Goal: Information Seeking & Learning: Learn about a topic

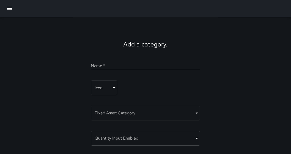
click at [9, 8] on icon "button" at bounding box center [9, 8] width 6 height 6
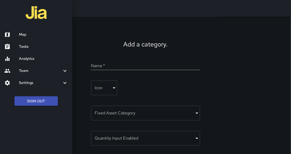
click at [28, 35] on h6 "Map" at bounding box center [43, 35] width 49 height 6
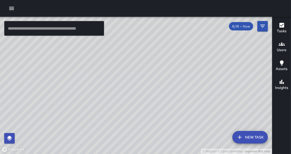
drag, startPoint x: 175, startPoint y: 95, endPoint x: 170, endPoint y: 126, distance: 31.8
click at [170, 126] on div "© Mapbox © OpenStreetMap Improve this map" at bounding box center [136, 86] width 272 height 138
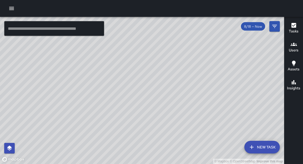
click at [9, 9] on icon "button" at bounding box center [11, 8] width 6 height 6
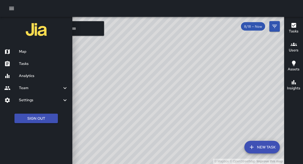
click at [26, 65] on h6 "Tasks" at bounding box center [43, 64] width 49 height 6
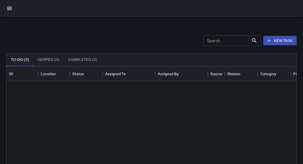
scroll to position [223, 290]
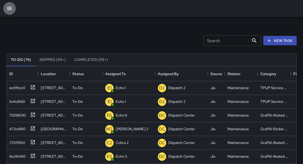
click at [10, 9] on icon "button" at bounding box center [9, 8] width 5 height 3
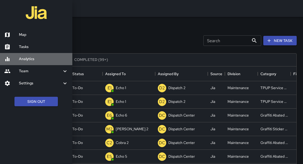
click at [24, 59] on h6 "Analytics" at bounding box center [43, 59] width 49 height 6
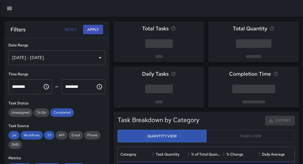
scroll to position [157, 177]
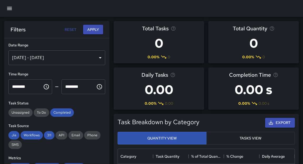
click at [43, 60] on div "[DATE] - [DATE]" at bounding box center [56, 57] width 97 height 15
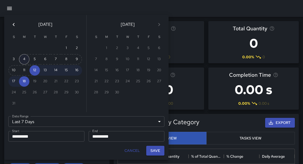
click at [26, 61] on button "4" at bounding box center [24, 59] width 11 height 11
type input "******"
type input "**********"
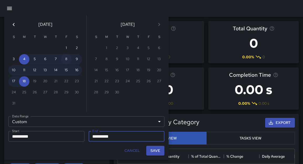
click at [65, 62] on button "8" at bounding box center [66, 59] width 11 height 11
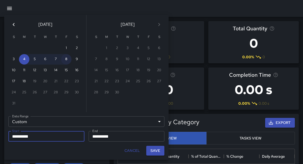
type input "**********"
click at [157, 152] on button "Save" at bounding box center [155, 150] width 18 height 10
type input "**********"
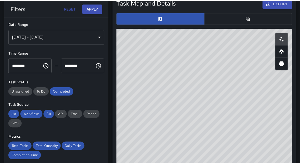
scroll to position [328, 0]
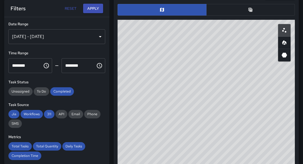
click at [94, 15] on div "Filters Reset Apply" at bounding box center [56, 8] width 105 height 17
click at [91, 8] on button "Apply" at bounding box center [93, 9] width 20 height 10
click at [99, 10] on button "Apply" at bounding box center [93, 9] width 20 height 10
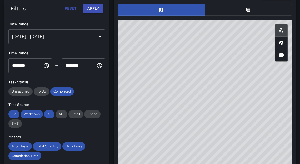
scroll to position [220, 0]
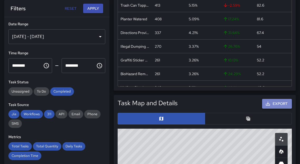
click at [278, 105] on button "Export" at bounding box center [277, 104] width 30 height 10
click at [279, 105] on button "Export" at bounding box center [277, 104] width 30 height 10
click at [199, 0] on div "5.15%" at bounding box center [203, 5] width 34 height 14
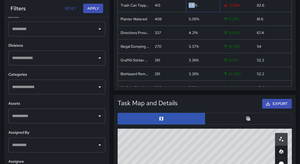
scroll to position [153, 0]
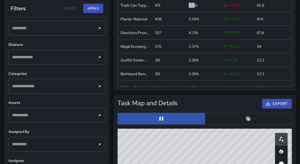
click at [86, 90] on input "text" at bounding box center [53, 86] width 84 height 10
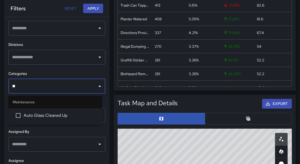
type input "***"
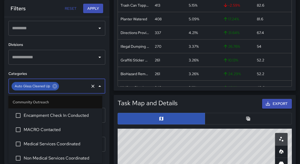
scroll to position [491, 0]
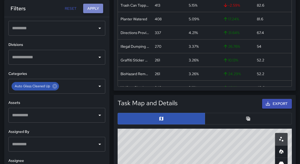
click at [99, 11] on button "Apply" at bounding box center [93, 9] width 20 height 10
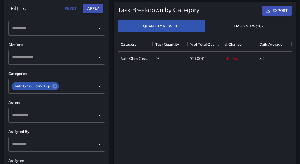
scroll to position [111, 0]
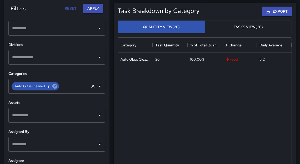
click at [53, 85] on icon at bounding box center [54, 86] width 5 height 5
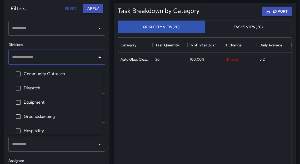
click at [61, 60] on input "text" at bounding box center [53, 57] width 84 height 10
type input "**"
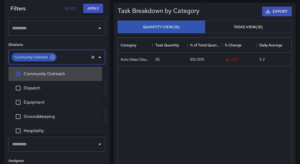
click at [92, 11] on button "Apply" at bounding box center [93, 9] width 20 height 10
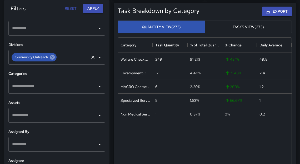
click at [52, 58] on icon at bounding box center [52, 57] width 5 height 5
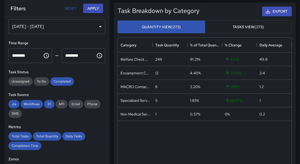
scroll to position [4, 0]
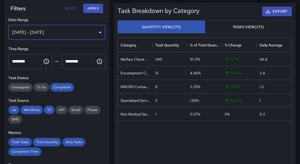
click at [80, 31] on div "Aug 04, 2025 - Aug 08, 2025" at bounding box center [56, 32] width 97 height 15
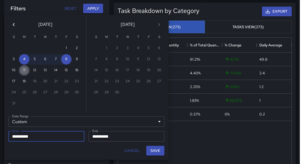
click at [25, 72] on button "11" at bounding box center [24, 70] width 11 height 11
type input "**********"
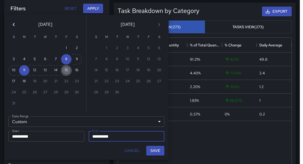
click at [65, 69] on button "15" at bounding box center [66, 70] width 11 height 11
type input "**********"
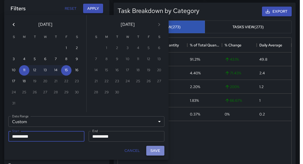
click at [153, 149] on button "Save" at bounding box center [155, 150] width 18 height 10
type input "**********"
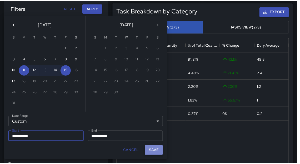
scroll to position [3, 3]
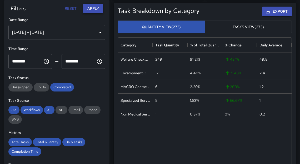
click at [91, 10] on button "Apply" at bounding box center [93, 9] width 20 height 10
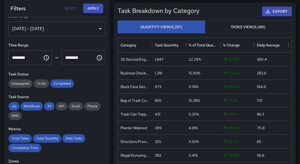
scroll to position [0, 0]
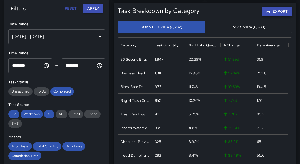
click at [271, 14] on button "Export" at bounding box center [277, 12] width 30 height 10
click at [281, 12] on button "Export" at bounding box center [277, 12] width 30 height 10
click at [211, 8] on div "Export" at bounding box center [246, 12] width 92 height 12
click at [91, 8] on button "Apply" at bounding box center [93, 9] width 20 height 10
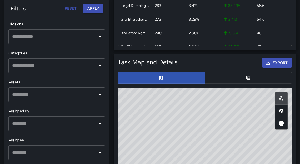
scroll to position [237, 0]
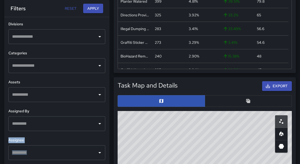
drag, startPoint x: 106, startPoint y: 122, endPoint x: 137, endPoint y: 128, distance: 31.6
click at [113, 153] on div "**********" at bounding box center [148, 116] width 304 height 673
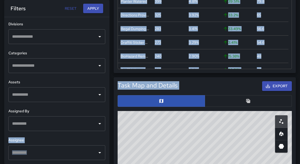
scroll to position [138, 0]
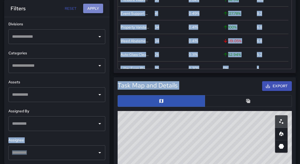
click at [87, 10] on button "Apply" at bounding box center [93, 9] width 20 height 10
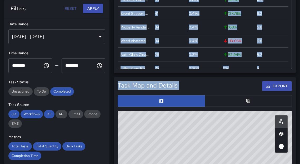
scroll to position [14, 0]
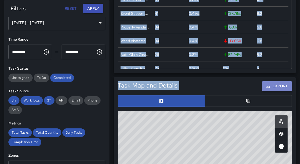
click at [271, 86] on button "Export" at bounding box center [277, 86] width 30 height 10
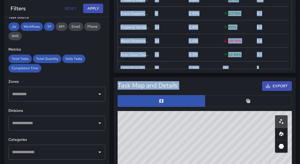
scroll to position [123, 0]
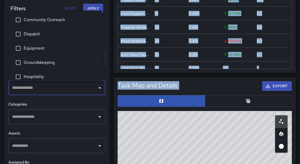
click at [68, 88] on input "text" at bounding box center [53, 88] width 84 height 10
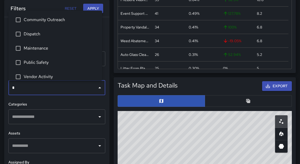
type input "**"
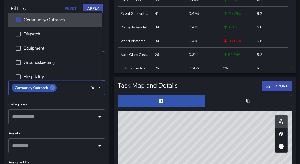
click at [90, 7] on button "Apply" at bounding box center [93, 9] width 20 height 10
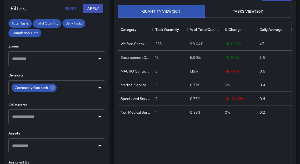
scroll to position [125, 0]
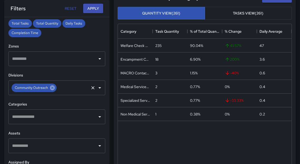
click at [52, 88] on icon at bounding box center [52, 88] width 6 height 6
click at [45, 118] on input "text" at bounding box center [53, 116] width 84 height 10
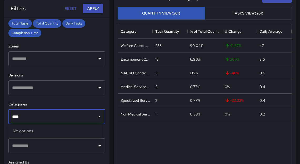
type input "***"
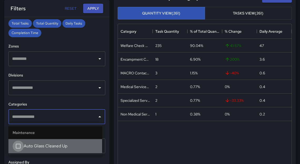
scroll to position [491, 0]
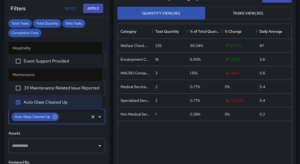
click at [90, 10] on button "Apply" at bounding box center [93, 9] width 20 height 10
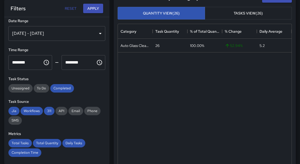
scroll to position [0, 0]
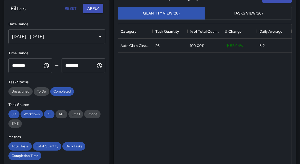
click at [63, 8] on button "Reset" at bounding box center [70, 9] width 17 height 10
type input "**********"
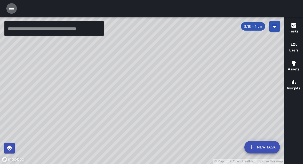
click at [9, 7] on icon "button" at bounding box center [11, 8] width 6 height 6
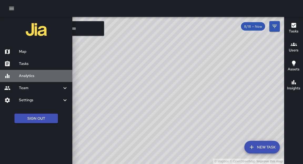
click at [23, 75] on h6 "Analytics" at bounding box center [43, 76] width 49 height 6
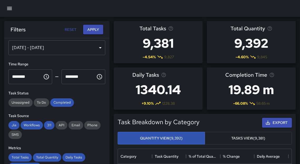
scroll to position [17, 0]
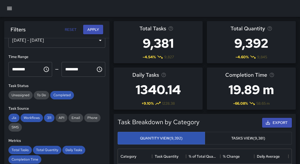
click at [105, 61] on div "**********" at bounding box center [56, 111] width 105 height 146
click at [76, 44] on div "[DATE] - [DATE]" at bounding box center [56, 40] width 97 height 15
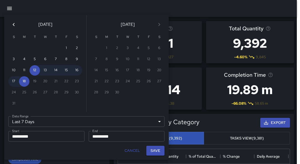
scroll to position [12, 0]
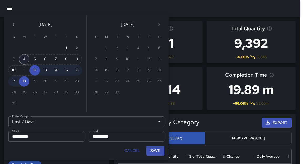
click at [23, 62] on button "4" at bounding box center [24, 59] width 11 height 11
type input "******"
type input "**********"
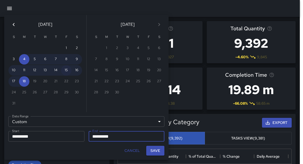
click at [68, 70] on button "15" at bounding box center [66, 70] width 11 height 11
type input "**********"
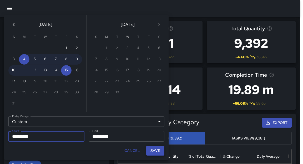
click at [152, 150] on button "Save" at bounding box center [155, 150] width 18 height 10
type input "**********"
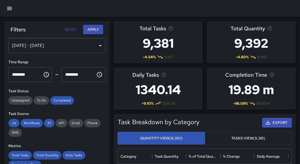
scroll to position [3, 3]
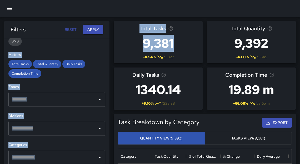
scroll to position [106, 0]
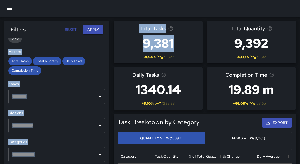
drag, startPoint x: 109, startPoint y: 122, endPoint x: 114, endPoint y: 92, distance: 30.3
click at [96, 126] on icon "Open" at bounding box center [99, 125] width 6 height 6
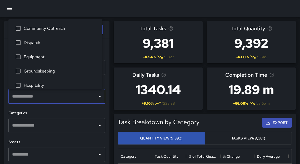
scroll to position [136, 0]
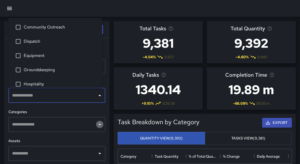
click at [96, 126] on icon "Open" at bounding box center [99, 124] width 6 height 6
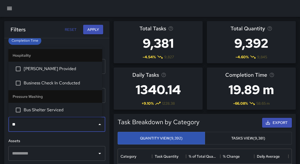
type input "***"
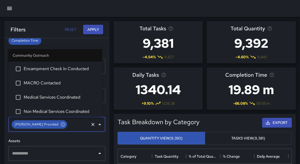
scroll to position [407, 0]
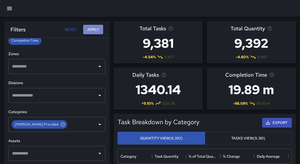
click at [95, 29] on button "Apply" at bounding box center [93, 30] width 20 height 10
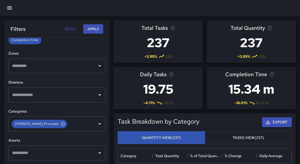
scroll to position [1, 0]
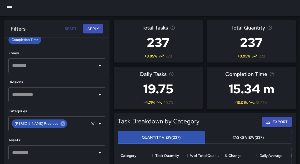
click at [60, 123] on icon at bounding box center [63, 123] width 6 height 6
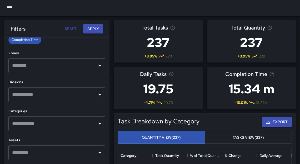
click at [57, 94] on input "text" at bounding box center [53, 94] width 84 height 10
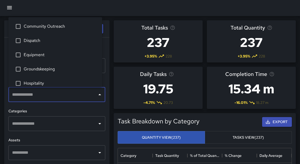
click at [60, 121] on input "text" at bounding box center [53, 123] width 84 height 10
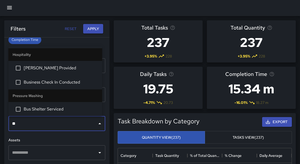
type input "***"
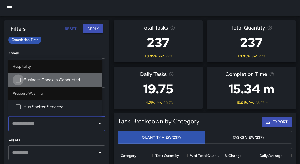
scroll to position [421, 0]
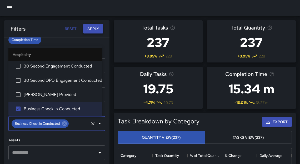
click at [93, 30] on button "Apply" at bounding box center [93, 29] width 20 height 10
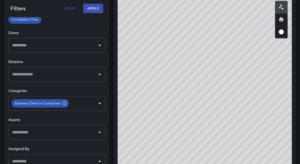
scroll to position [350, 0]
drag, startPoint x: 267, startPoint y: 82, endPoint x: 266, endPoint y: 58, distance: 23.9
click at [266, 58] on div "© Mapbox © OpenStreetMap Improve this map" at bounding box center [205, 103] width 174 height 210
drag, startPoint x: 162, startPoint y: 64, endPoint x: 163, endPoint y: 56, distance: 8.5
click at [163, 56] on div "© Mapbox © OpenStreetMap Improve this map" at bounding box center [205, 103] width 174 height 210
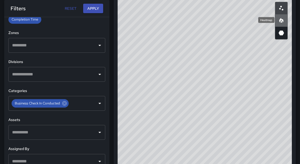
click at [283, 21] on icon "Heatmap" at bounding box center [281, 20] width 6 height 6
drag, startPoint x: 250, startPoint y: 94, endPoint x: 229, endPoint y: 97, distance: 20.9
click at [229, 97] on div "© Mapbox © OpenStreetMap Improve this map" at bounding box center [205, 103] width 174 height 210
click at [64, 104] on icon at bounding box center [64, 103] width 5 height 5
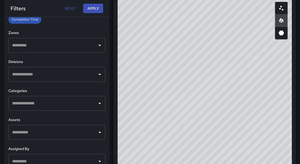
click at [63, 104] on input "text" at bounding box center [53, 103] width 84 height 10
drag, startPoint x: 130, startPoint y: 44, endPoint x: 141, endPoint y: 47, distance: 11.4
click at [141, 47] on div "© Mapbox © OpenStreetMap Improve this map" at bounding box center [205, 103] width 174 height 210
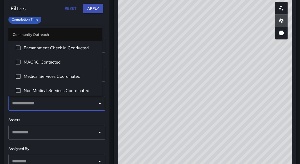
click at [49, 107] on input "text" at bounding box center [53, 103] width 84 height 10
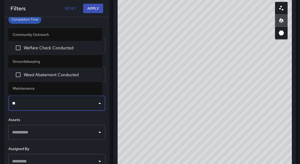
type input "***"
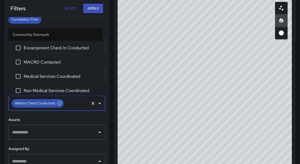
scroll to position [30, 0]
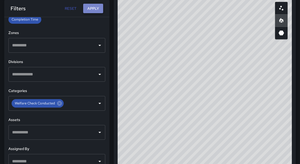
click at [94, 9] on button "Apply" at bounding box center [93, 9] width 20 height 10
click at [93, 10] on button "Apply" at bounding box center [93, 9] width 20 height 10
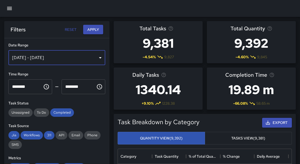
click at [74, 58] on div "[DATE] - [DATE]" at bounding box center [56, 57] width 97 height 15
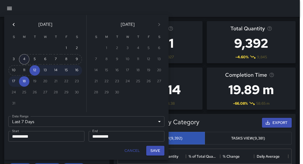
click at [24, 62] on button "4" at bounding box center [24, 59] width 11 height 11
type input "******"
type input "**********"
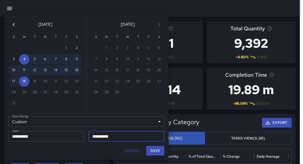
click at [68, 70] on button "15" at bounding box center [66, 70] width 11 height 11
type input "**********"
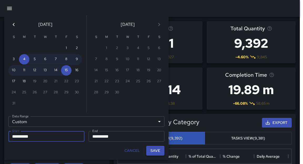
click at [155, 148] on button "Save" at bounding box center [155, 150] width 18 height 10
type input "**********"
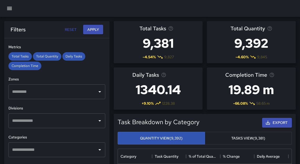
scroll to position [110, 0]
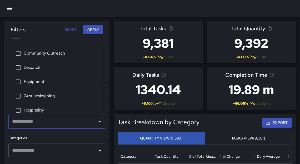
click at [53, 125] on input "text" at bounding box center [53, 121] width 84 height 10
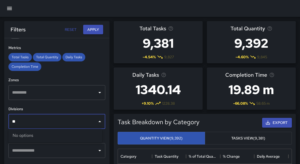
type input "*"
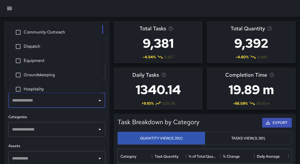
scroll to position [133, 0]
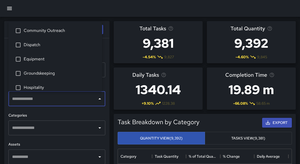
click at [60, 130] on input "text" at bounding box center [53, 128] width 84 height 10
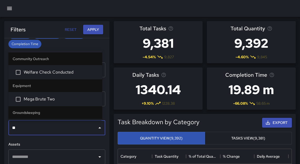
type input "***"
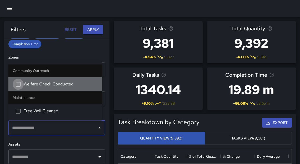
scroll to position [30, 0]
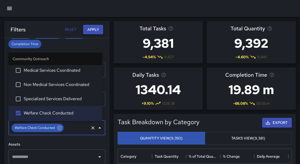
click at [89, 30] on button "Apply" at bounding box center [93, 30] width 20 height 10
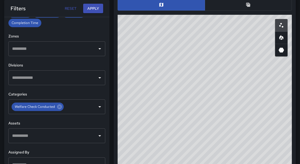
scroll to position [329, 0]
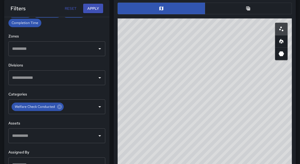
click at [277, 42] on button "button" at bounding box center [281, 41] width 13 height 13
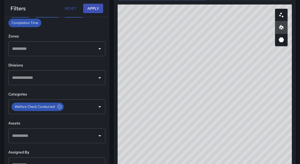
scroll to position [344, 0]
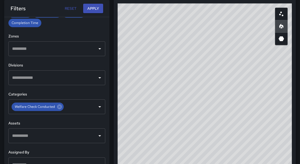
click at [280, 92] on div "© Mapbox © OpenStreetMap Improve this map" at bounding box center [205, 108] width 174 height 210
drag, startPoint x: 277, startPoint y: 114, endPoint x: 276, endPoint y: 87, distance: 27.1
click at [276, 87] on div "© Mapbox © OpenStreetMap Improve this map" at bounding box center [205, 108] width 174 height 210
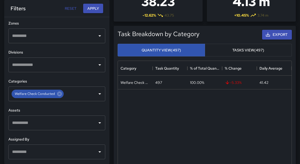
scroll to position [146, 0]
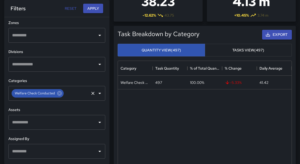
click at [59, 93] on icon at bounding box center [60, 93] width 6 height 6
click at [97, 94] on icon "Open" at bounding box center [99, 93] width 6 height 6
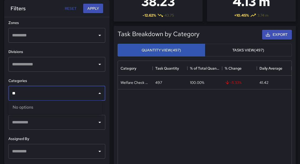
type input "*"
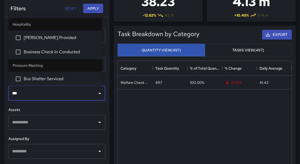
type input "****"
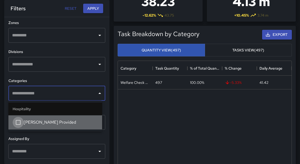
scroll to position [407, 0]
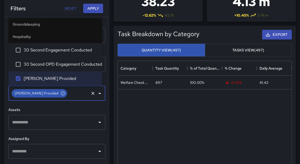
click at [95, 8] on button "Apply" at bounding box center [93, 9] width 20 height 10
